Goal: Task Accomplishment & Management: Use online tool/utility

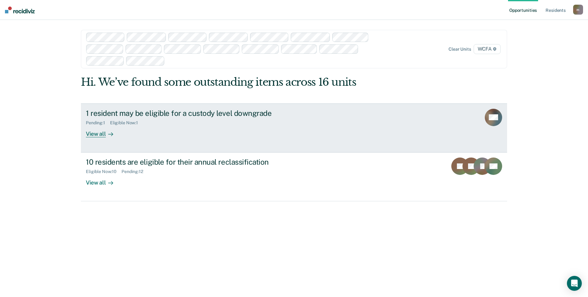
click at [134, 112] on div "1 resident may be eligible for a custody level downgrade" at bounding box center [195, 113] width 218 height 9
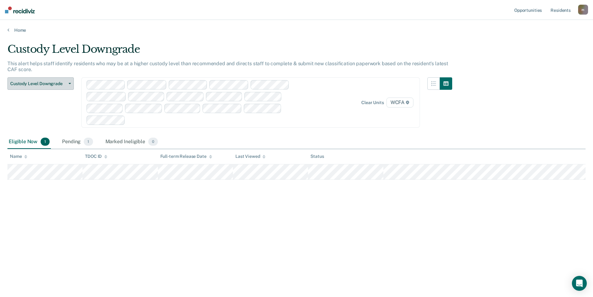
click at [44, 80] on button "Custody Level Downgrade" at bounding box center [40, 83] width 66 height 12
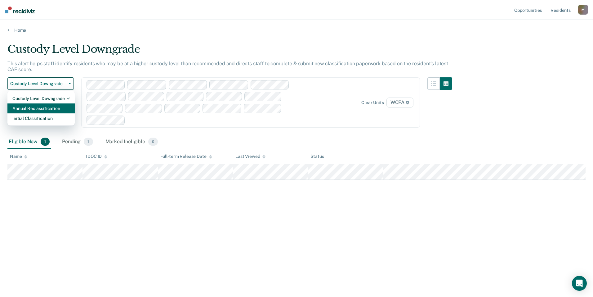
click at [42, 111] on div "Annual Reclassification" at bounding box center [40, 108] width 57 height 10
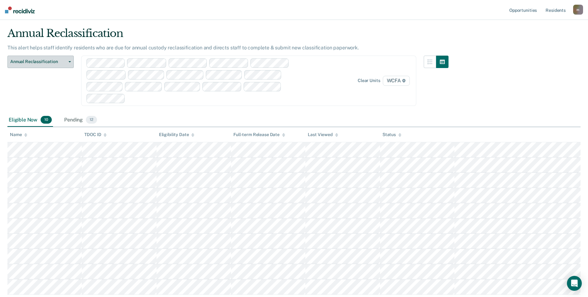
scroll to position [31, 0]
